Goal: Navigation & Orientation: Find specific page/section

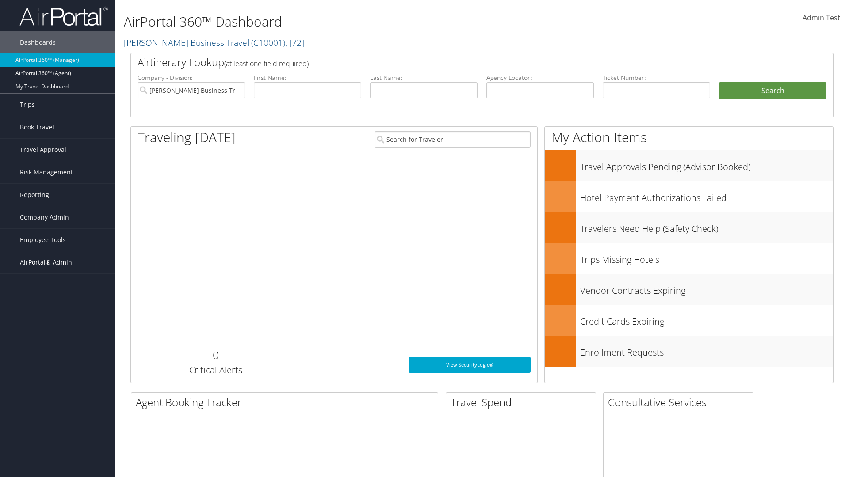
click at [57, 263] on span "AirPortal® Admin" at bounding box center [46, 263] width 52 height 22
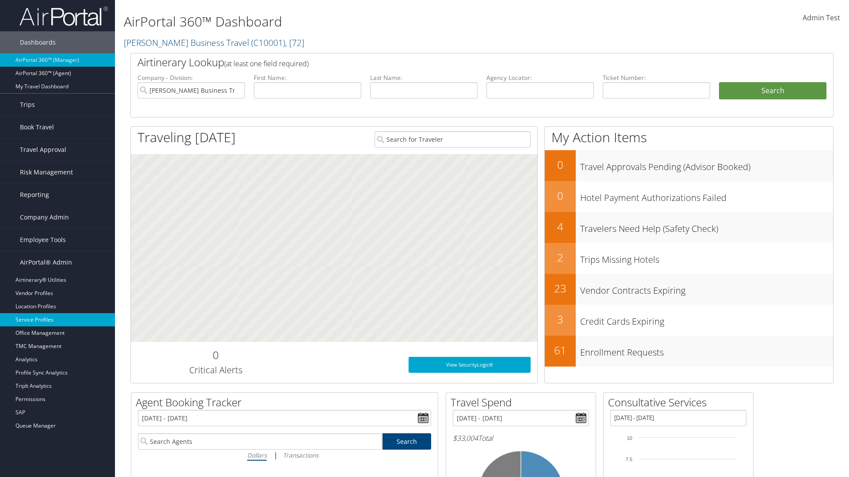
click at [57, 320] on link "Service Profiles" at bounding box center [57, 319] width 115 height 13
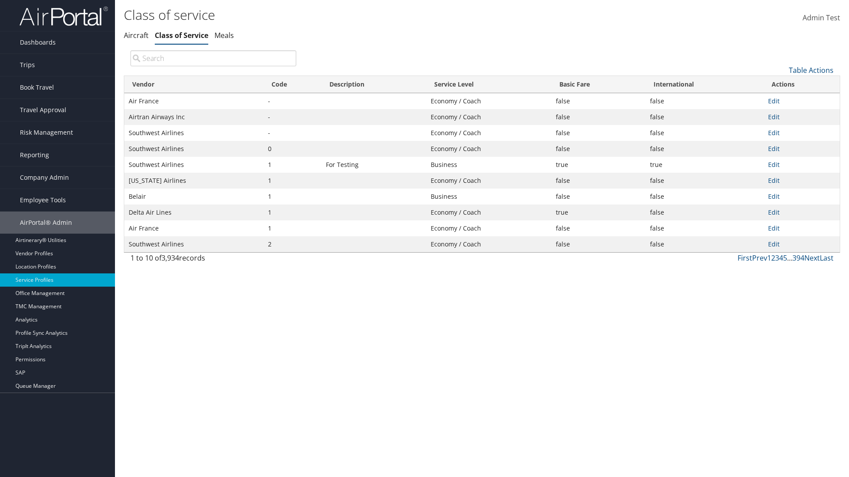
click at [292, 84] on th "Code" at bounding box center [292, 84] width 58 height 17
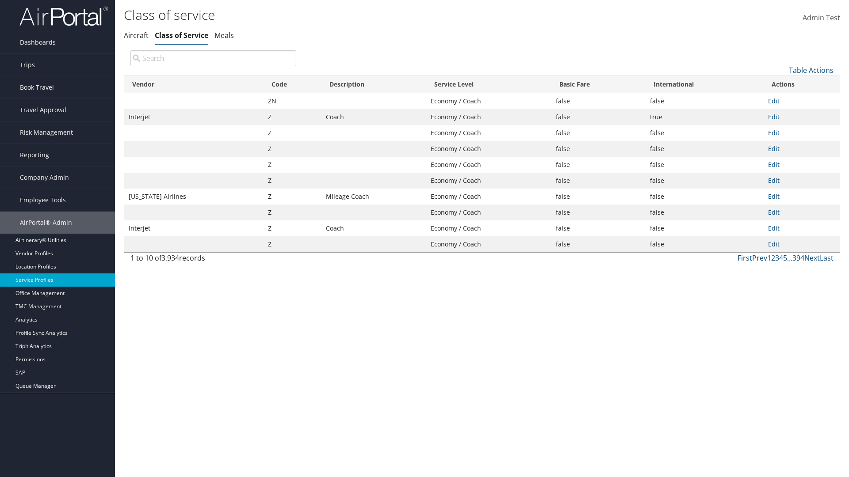
click at [292, 84] on th "Code" at bounding box center [292, 84] width 58 height 17
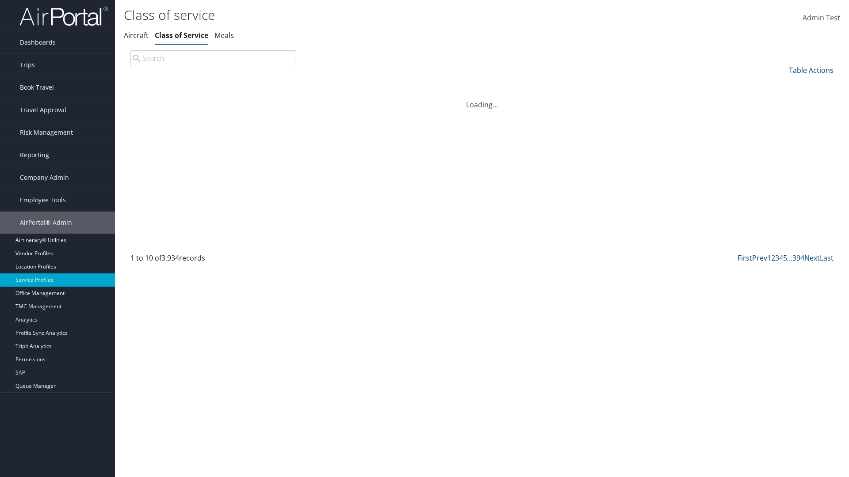
click at [811, 70] on link "Table Actions" at bounding box center [811, 70] width 45 height 10
click at [781, 129] on link "Page Length" at bounding box center [781, 129] width 116 height 15
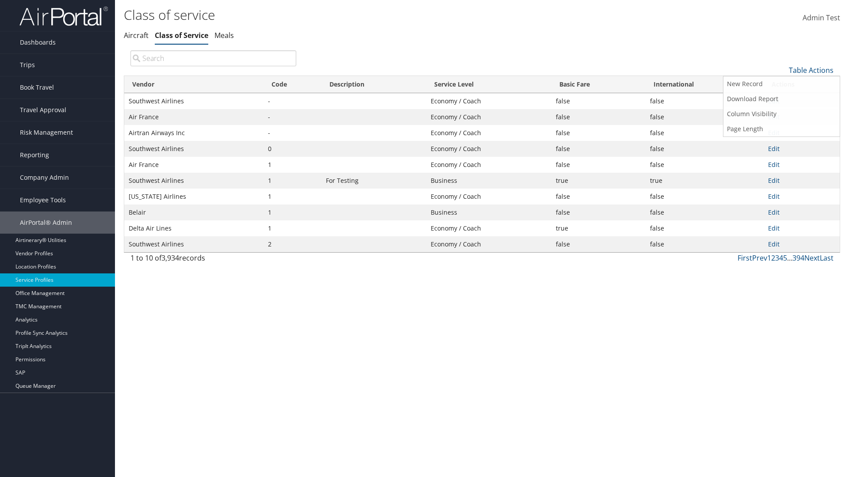
click at [781, 99] on link "25" at bounding box center [781, 99] width 116 height 15
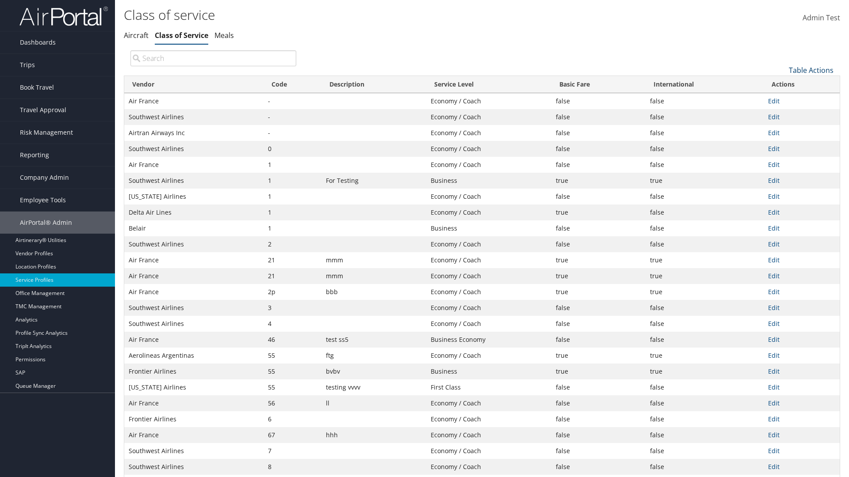
click at [811, 70] on link "Table Actions" at bounding box center [811, 70] width 45 height 10
click at [781, 114] on link "50" at bounding box center [781, 114] width 116 height 15
